Goal: Information Seeking & Learning: Check status

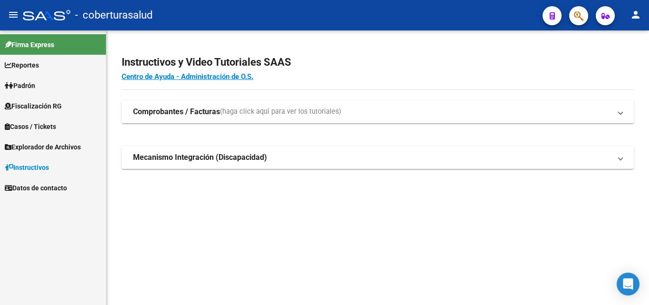
click at [35, 102] on span "Fiscalización RG" at bounding box center [33, 106] width 57 height 10
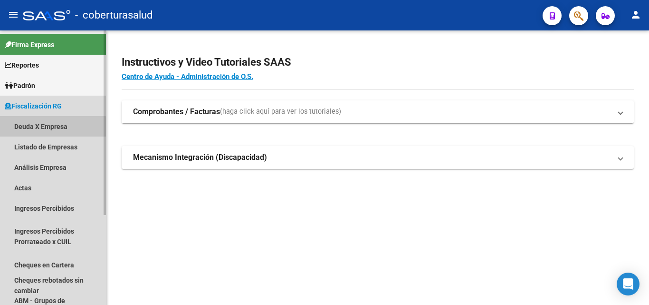
click at [39, 128] on link "Deuda X Empresa" at bounding box center [53, 126] width 106 height 20
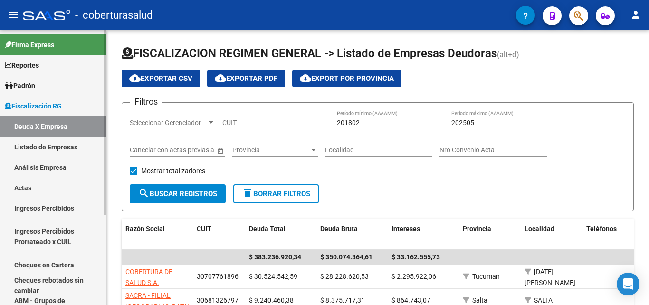
click at [53, 165] on link "Análisis Empresa" at bounding box center [53, 167] width 106 height 20
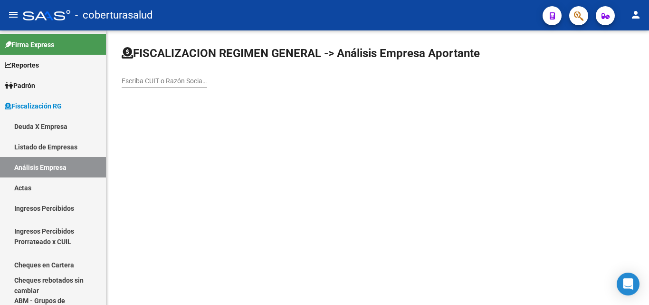
click at [125, 83] on input "Escriba CUIT o Razón Social para buscar" at bounding box center [165, 81] width 86 height 8
paste input "30710425317"
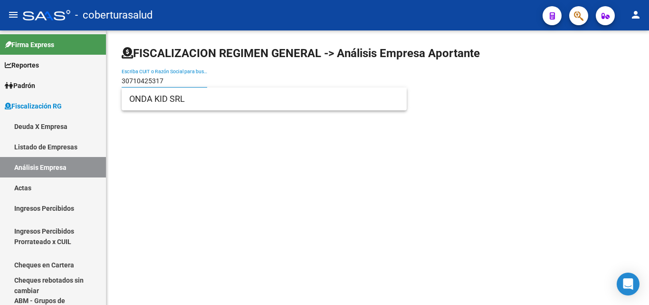
type input "30710425317"
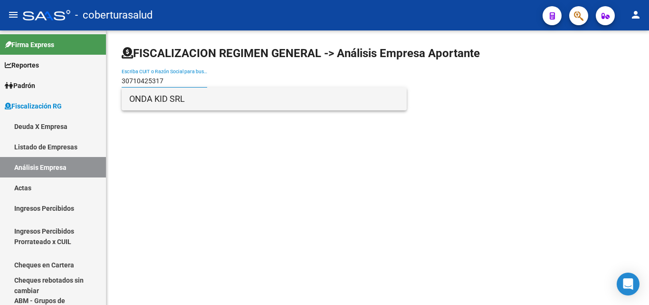
click at [156, 100] on span "ONDA KID SRL" at bounding box center [264, 98] width 270 height 23
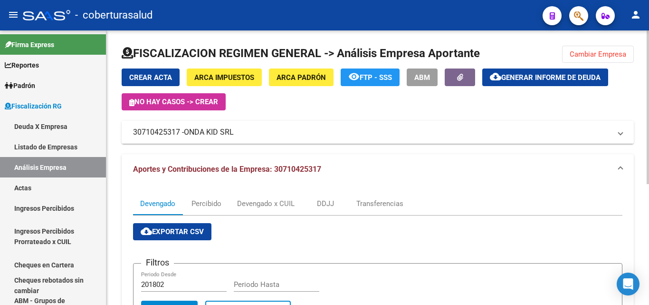
click at [185, 134] on mat-panel-title "30710425317 - ONDA KID SRL" at bounding box center [372, 132] width 478 height 10
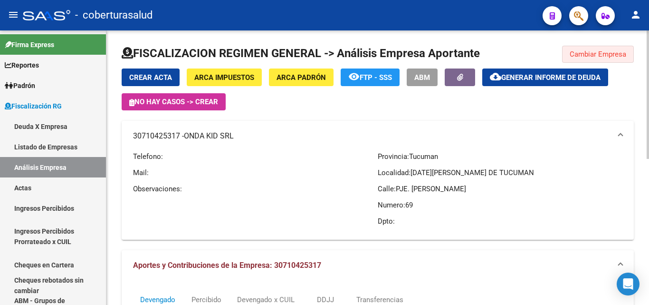
click at [601, 57] on span "Cambiar Empresa" at bounding box center [598, 54] width 57 height 9
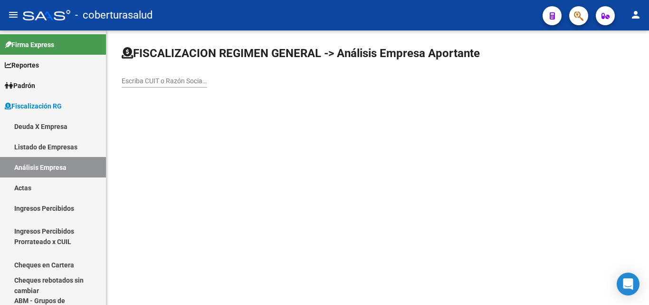
click at [163, 73] on div "Escriba CUIT o Razón Social para buscar" at bounding box center [165, 77] width 86 height 19
click at [162, 77] on input "Escriba CUIT o Razón Social para buscar" at bounding box center [165, 81] width 86 height 8
paste input "23275717649"
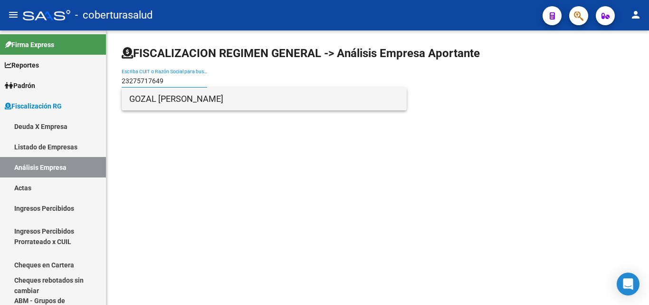
type input "23275717649"
click at [170, 103] on span "GOZAL [PERSON_NAME]" at bounding box center [264, 98] width 270 height 23
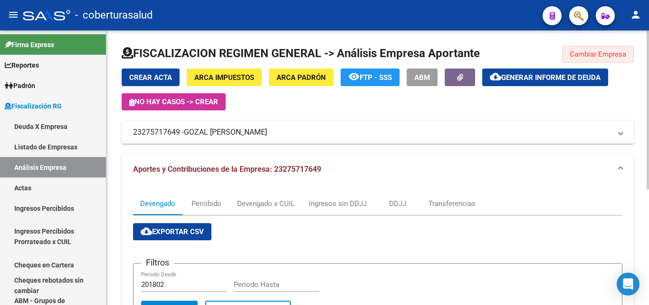
click at [582, 54] on span "Cambiar Empresa" at bounding box center [598, 54] width 57 height 9
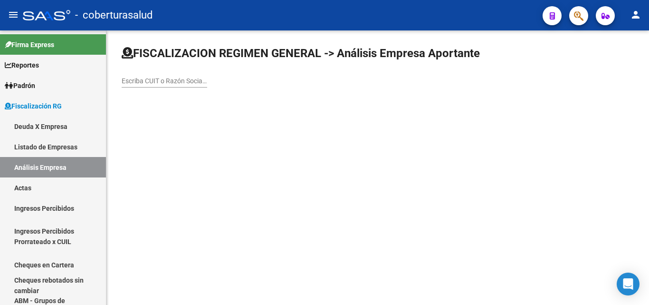
click at [156, 85] on div "Escriba CUIT o Razón Social para buscar" at bounding box center [165, 77] width 86 height 19
paste input "27062658687"
type input "27062658687"
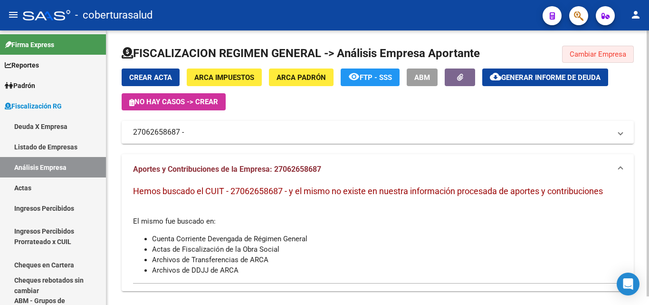
click at [615, 50] on span "Cambiar Empresa" at bounding box center [598, 54] width 57 height 9
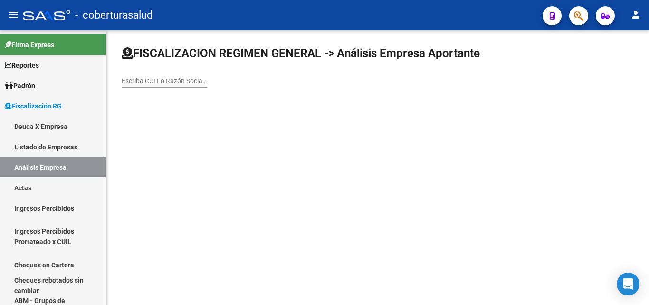
click at [188, 84] on input "Escriba CUIT o Razón Social para buscar" at bounding box center [165, 81] width 86 height 8
paste input "30718236289"
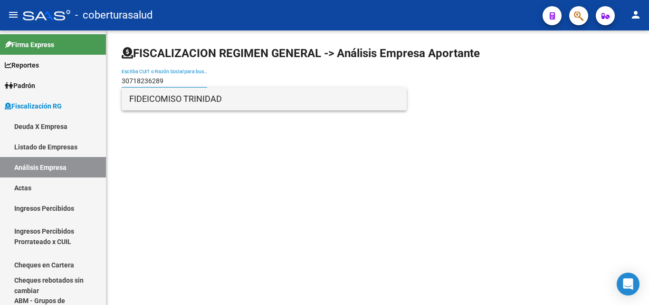
type input "30718236289"
click at [187, 103] on span "FIDEICOMISO TRINIDAD" at bounding box center [264, 98] width 270 height 23
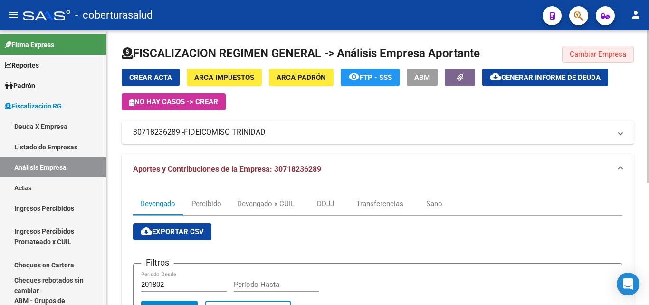
drag, startPoint x: 581, startPoint y: 54, endPoint x: 560, endPoint y: 69, distance: 25.5
click at [581, 53] on span "Cambiar Empresa" at bounding box center [598, 54] width 57 height 9
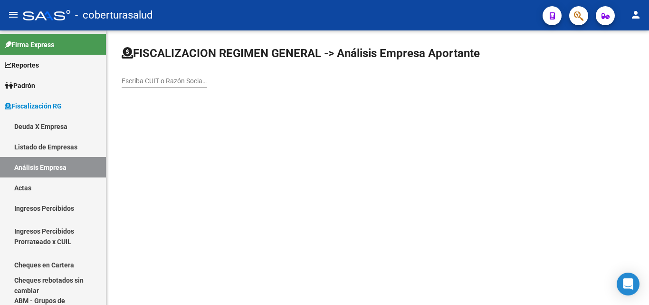
click at [185, 88] on div "Escriba CUIT o Razón Social para buscar" at bounding box center [165, 81] width 86 height 27
click at [185, 80] on input "Escriba CUIT o Razón Social para buscar" at bounding box center [165, 81] width 86 height 8
paste input "30715840606"
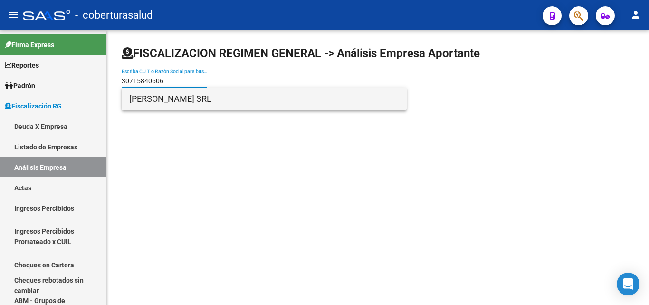
type input "30715840606"
click at [203, 104] on span "[PERSON_NAME] SRL" at bounding box center [264, 98] width 270 height 23
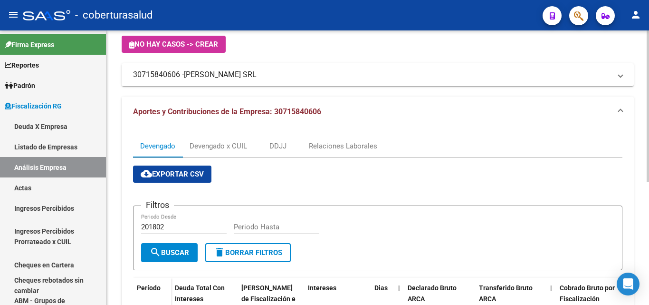
scroll to position [48, 0]
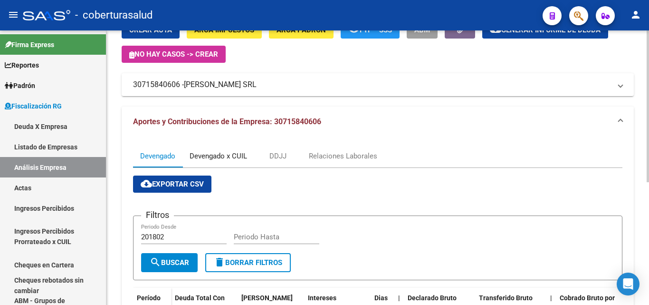
click at [234, 161] on div "Devengado x CUIL" at bounding box center [219, 156] width 58 height 10
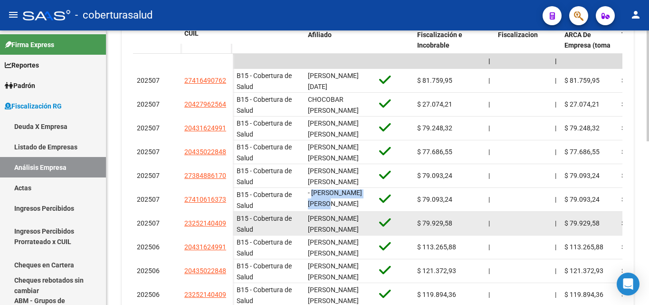
scroll to position [0, 0]
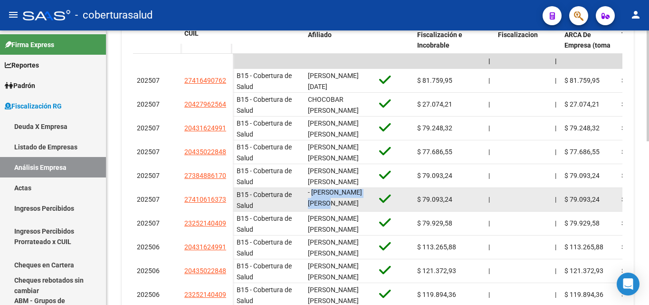
drag, startPoint x: 312, startPoint y: 194, endPoint x: 337, endPoint y: 203, distance: 26.3
click at [338, 204] on div "- [PERSON_NAME] [PERSON_NAME]" at bounding box center [340, 199] width 64 height 20
copy span "[PERSON_NAME] [PERSON_NAME]"
click at [325, 201] on span "- [PERSON_NAME] [PERSON_NAME]" at bounding box center [335, 197] width 54 height 19
click at [313, 194] on span "- [PERSON_NAME] [PERSON_NAME]" at bounding box center [335, 197] width 54 height 19
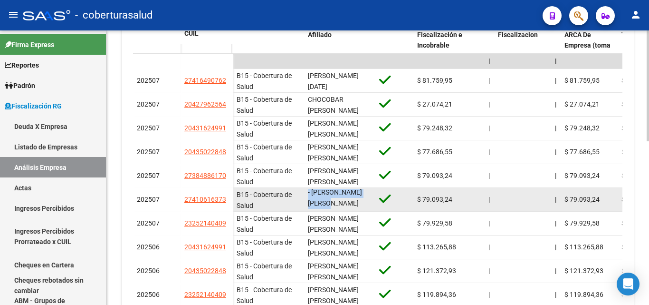
drag, startPoint x: 308, startPoint y: 193, endPoint x: 333, endPoint y: 207, distance: 28.5
click at [333, 207] on datatable-body-cell "- [PERSON_NAME] [PERSON_NAME]" at bounding box center [339, 199] width 71 height 23
copy span "- [PERSON_NAME] [PERSON_NAME]"
